Goal: Transaction & Acquisition: Purchase product/service

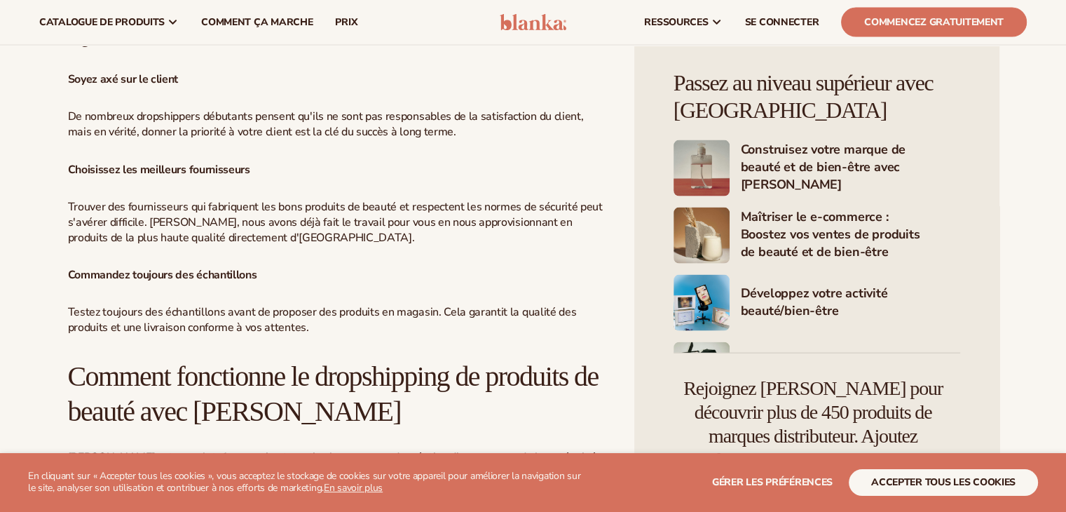
scroll to position [2683, 0]
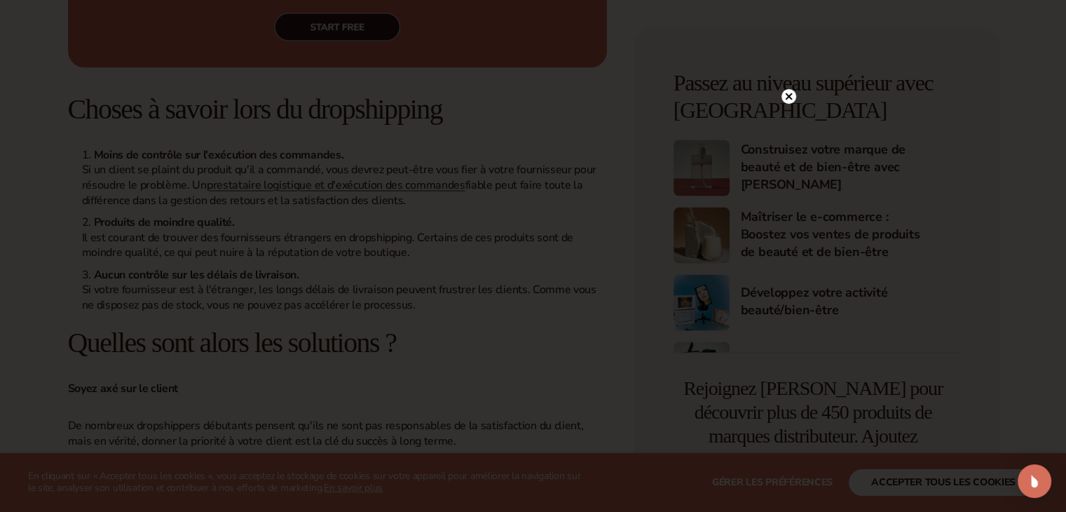
click at [789, 96] on icon at bounding box center [788, 96] width 7 height 7
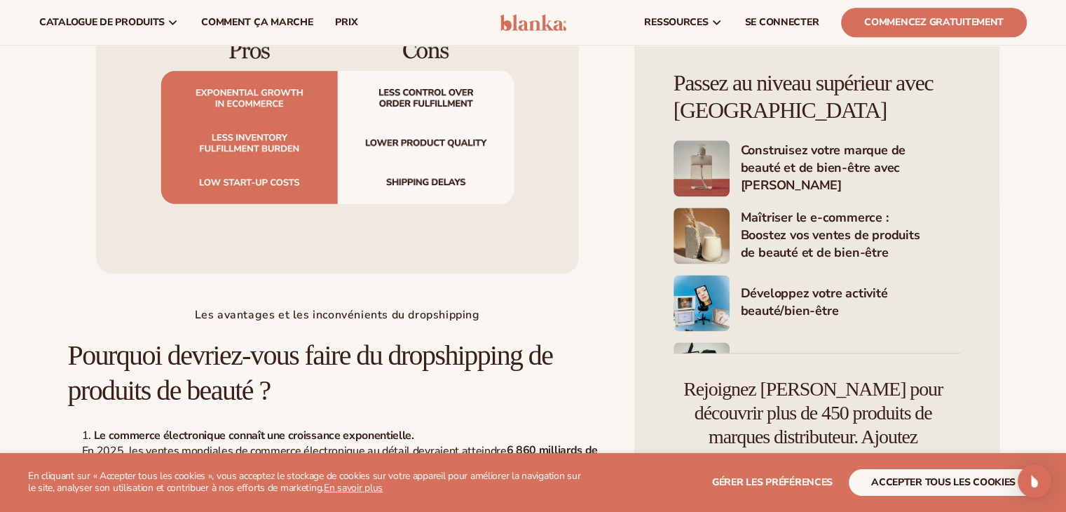
scroll to position [1632, 0]
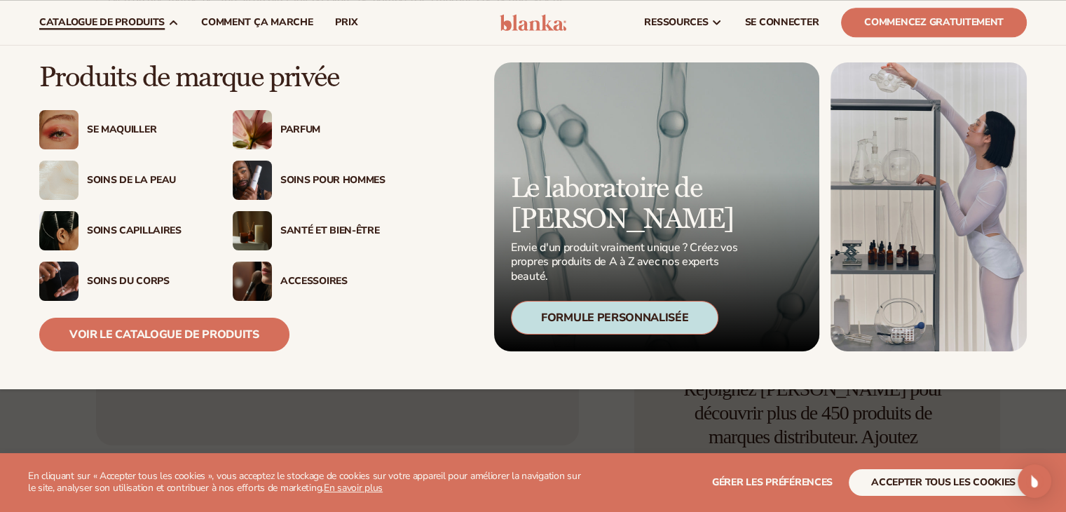
click at [139, 180] on font "Soins de la peau" at bounding box center [131, 179] width 89 height 13
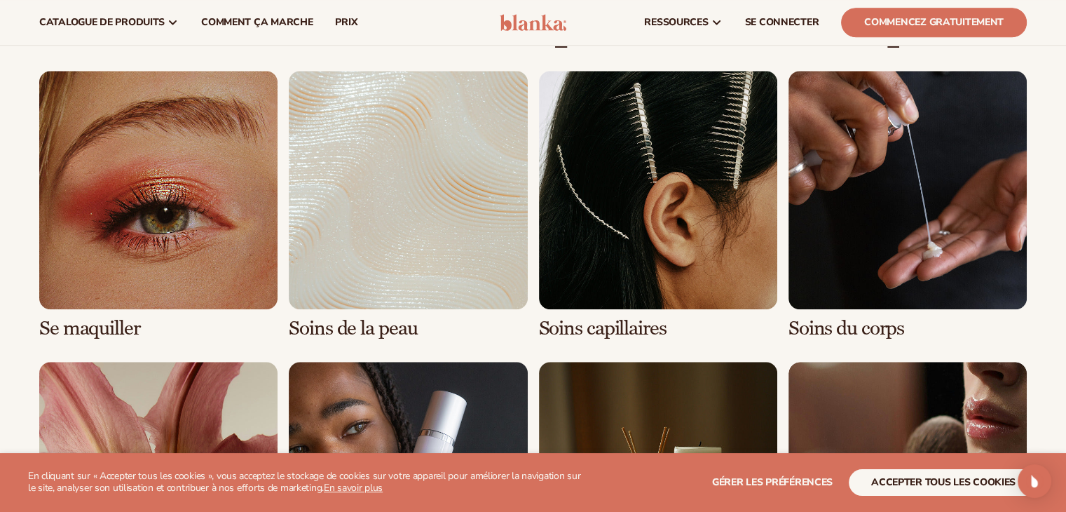
scroll to position [981, 0]
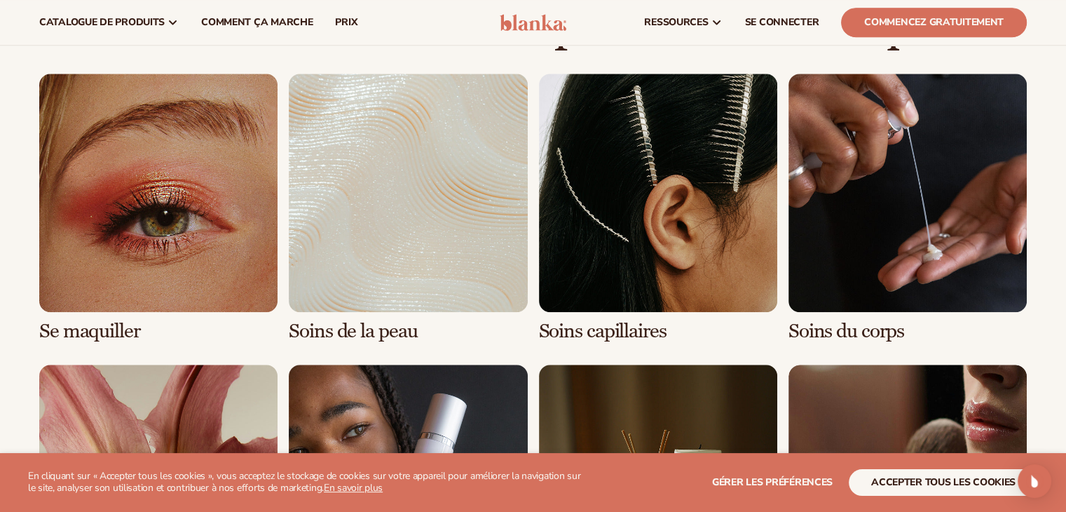
click at [432, 179] on link "2 / 8" at bounding box center [408, 208] width 238 height 268
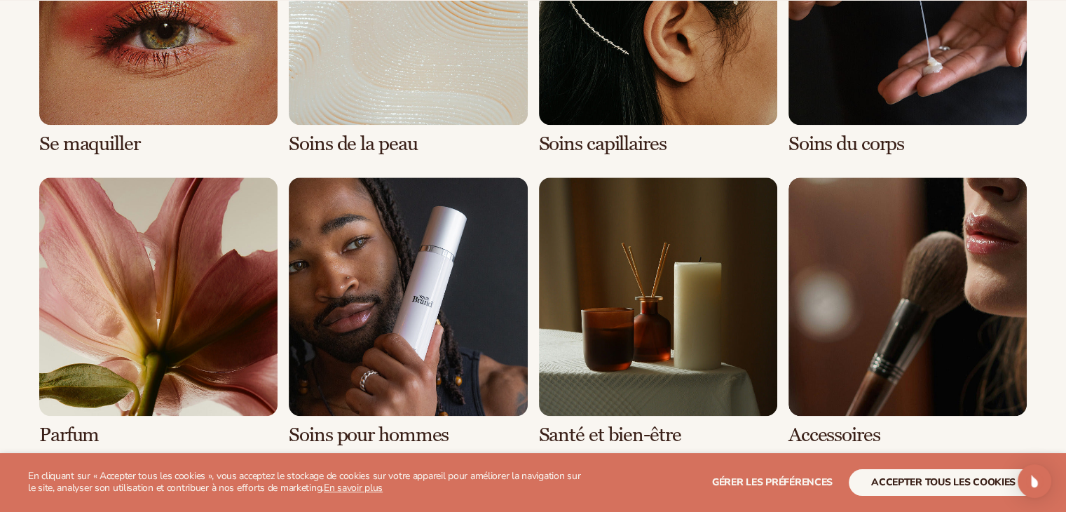
scroll to position [1192, 0]
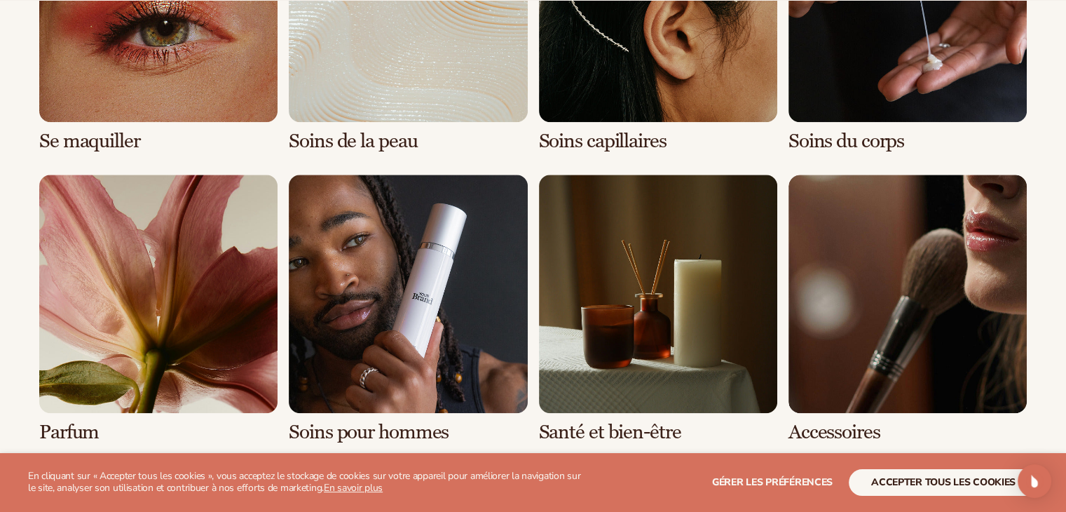
click at [209, 73] on link "1 / 8" at bounding box center [158, 18] width 238 height 268
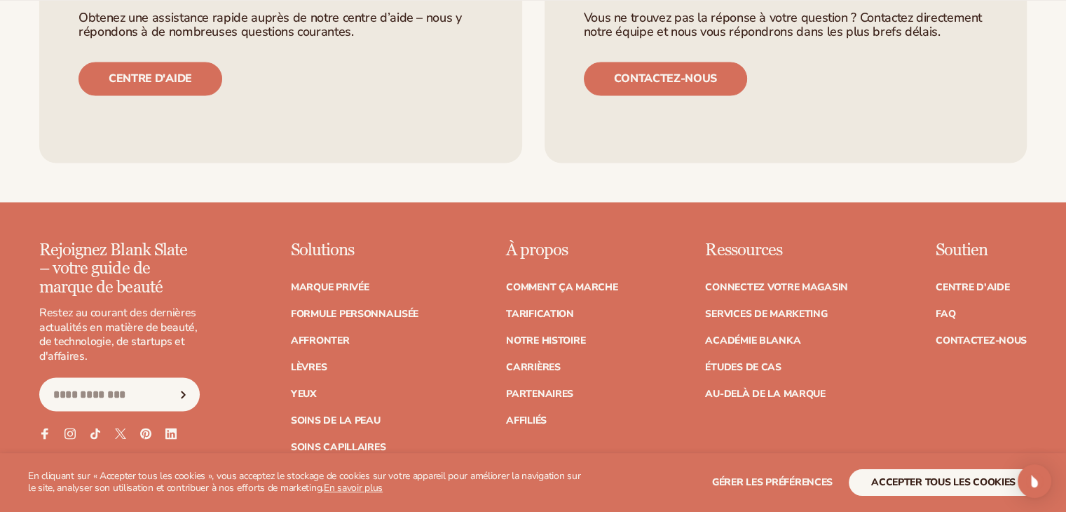
scroll to position [2383, 0]
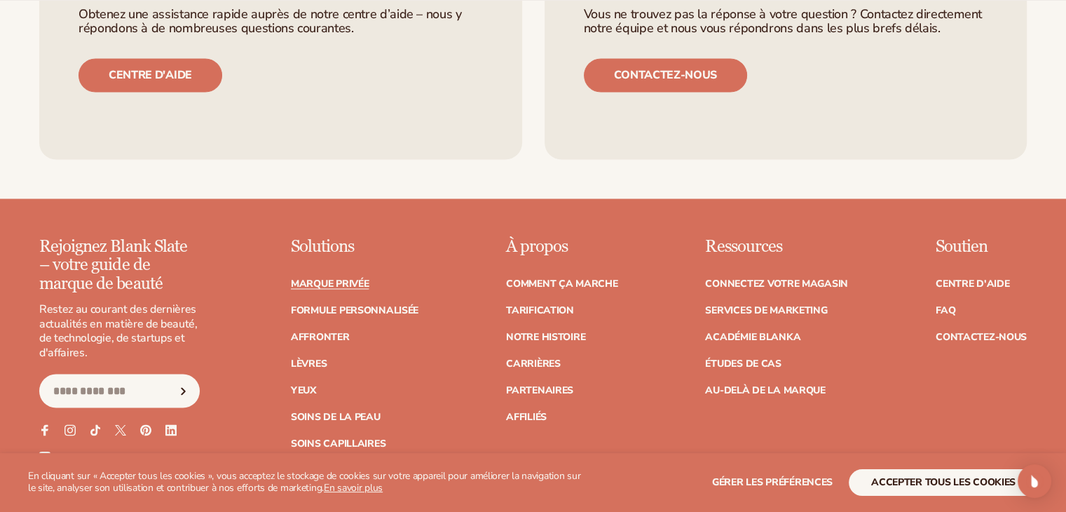
click at [325, 276] on font "Marque privée" at bounding box center [330, 282] width 78 height 13
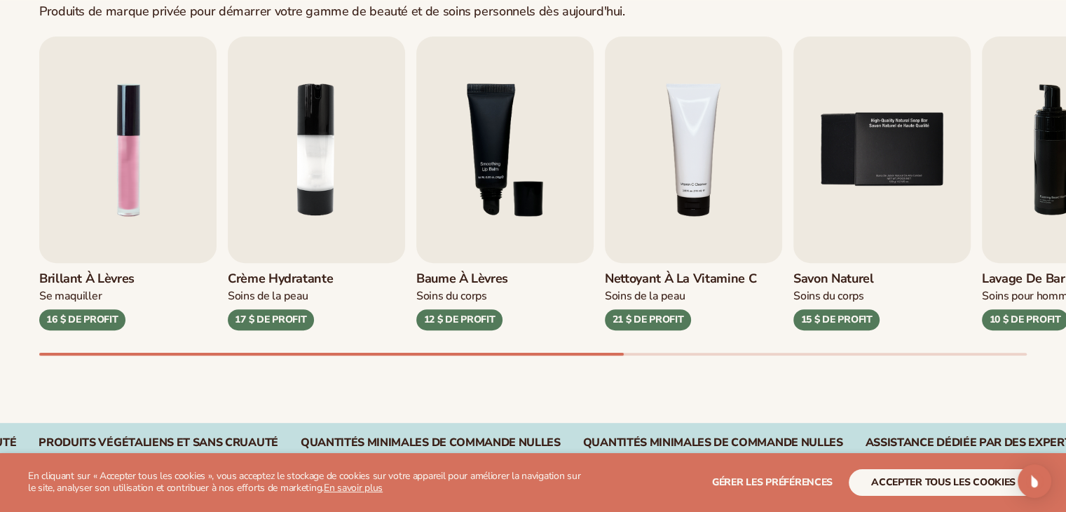
scroll to position [491, 0]
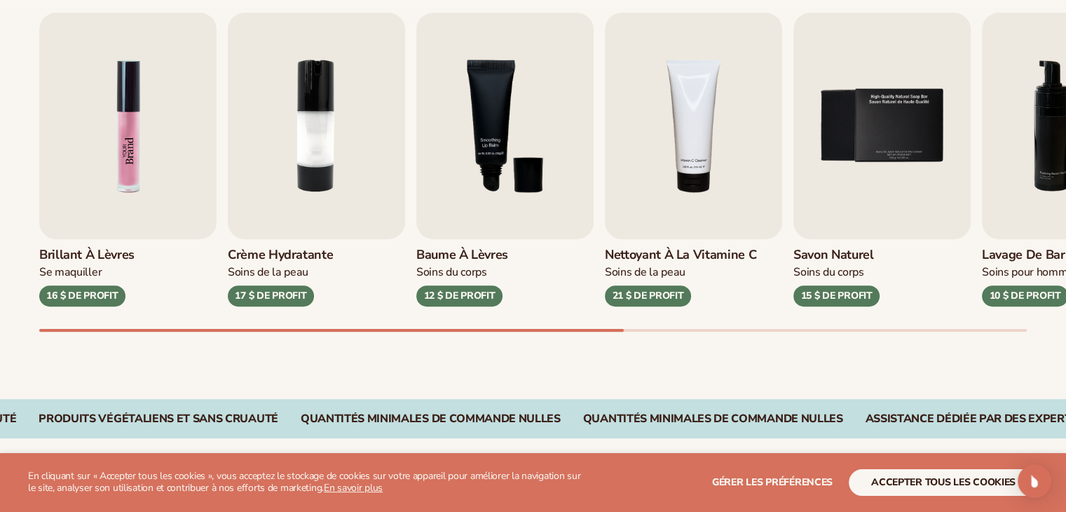
click at [116, 138] on img "1 / 9" at bounding box center [127, 126] width 177 height 226
click at [83, 261] on font "Brillant à lèvres" at bounding box center [86, 254] width 95 height 17
click at [85, 257] on font "Brillant à lèvres" at bounding box center [86, 254] width 95 height 17
click at [100, 233] on img "1 / 9" at bounding box center [127, 126] width 177 height 226
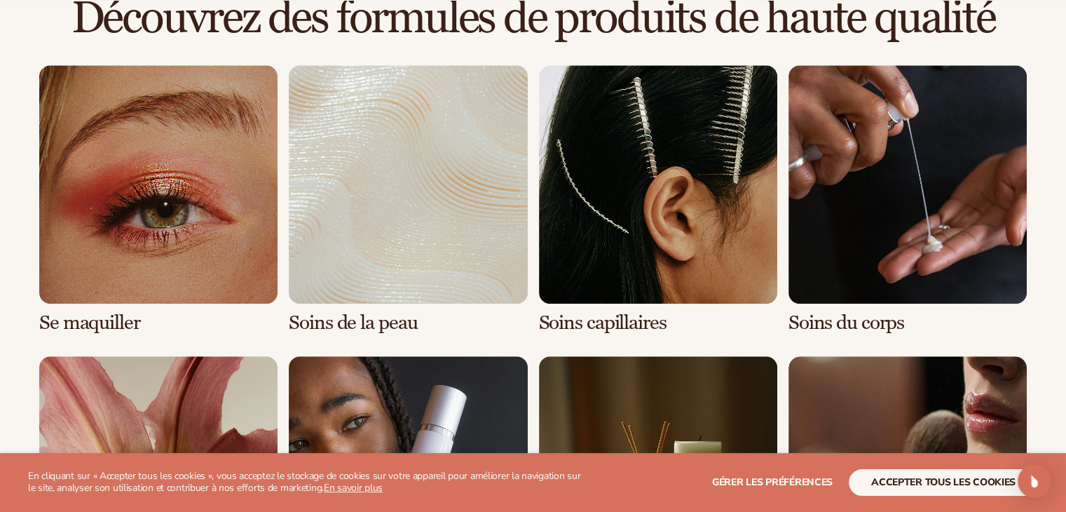
scroll to position [1051, 0]
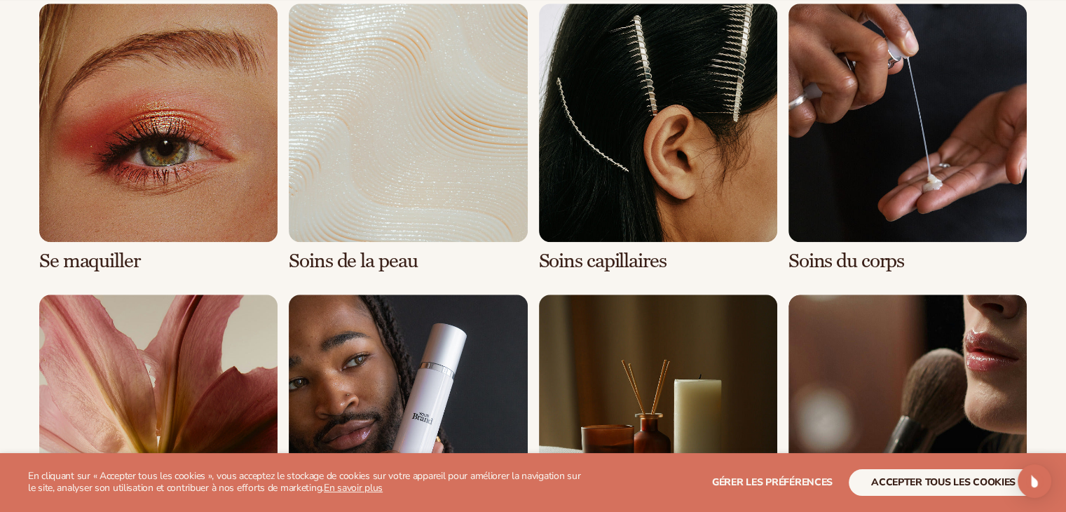
click at [109, 163] on link "1 / 8" at bounding box center [158, 138] width 238 height 268
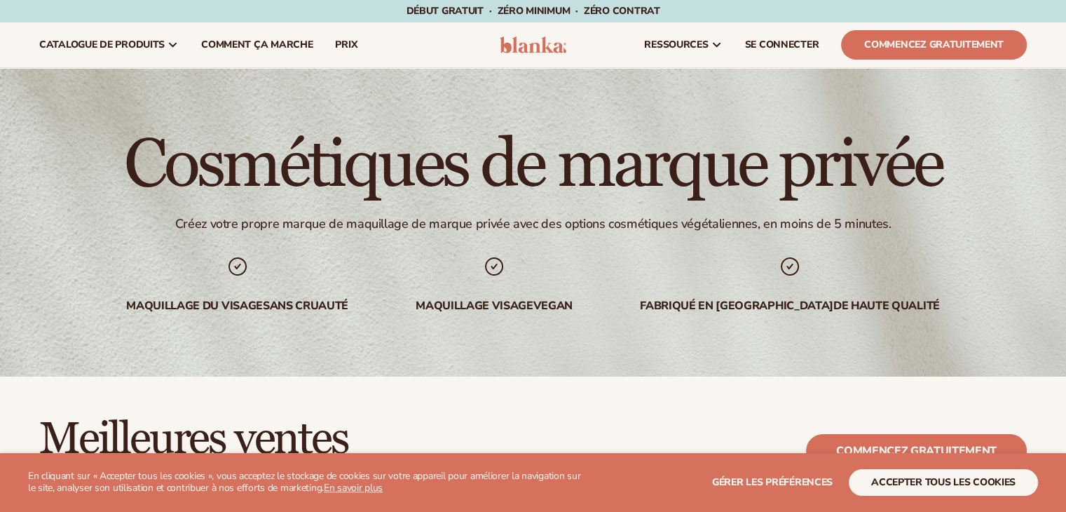
scroll to position [421, 0]
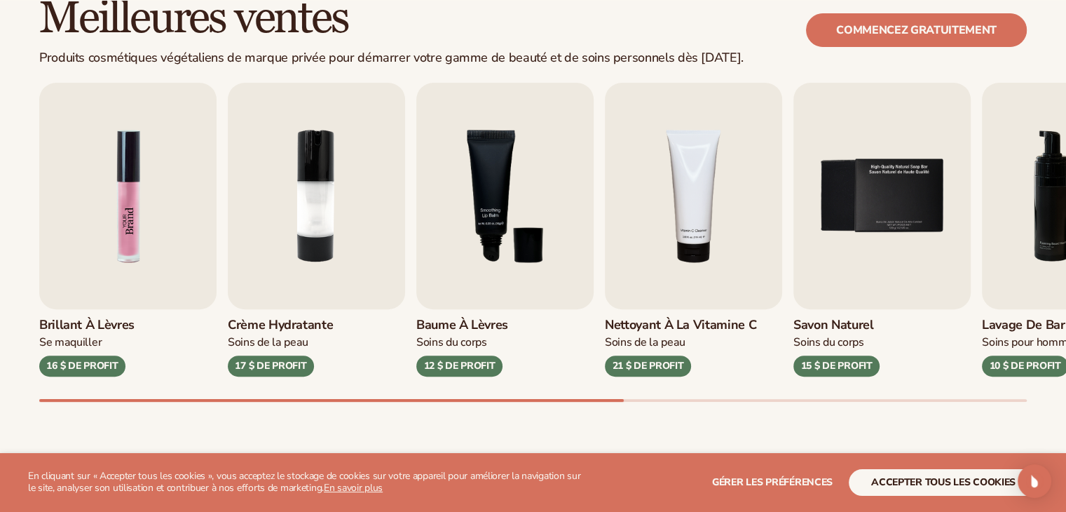
click at [109, 183] on img "1 / 9" at bounding box center [127, 196] width 177 height 226
click at [87, 365] on font "16 $ DE PROFIT" at bounding box center [81, 365] width 71 height 13
click at [894, 33] on font "Commencez gratuitement" at bounding box center [916, 29] width 161 height 15
